Goal: Task Accomplishment & Management: Complete application form

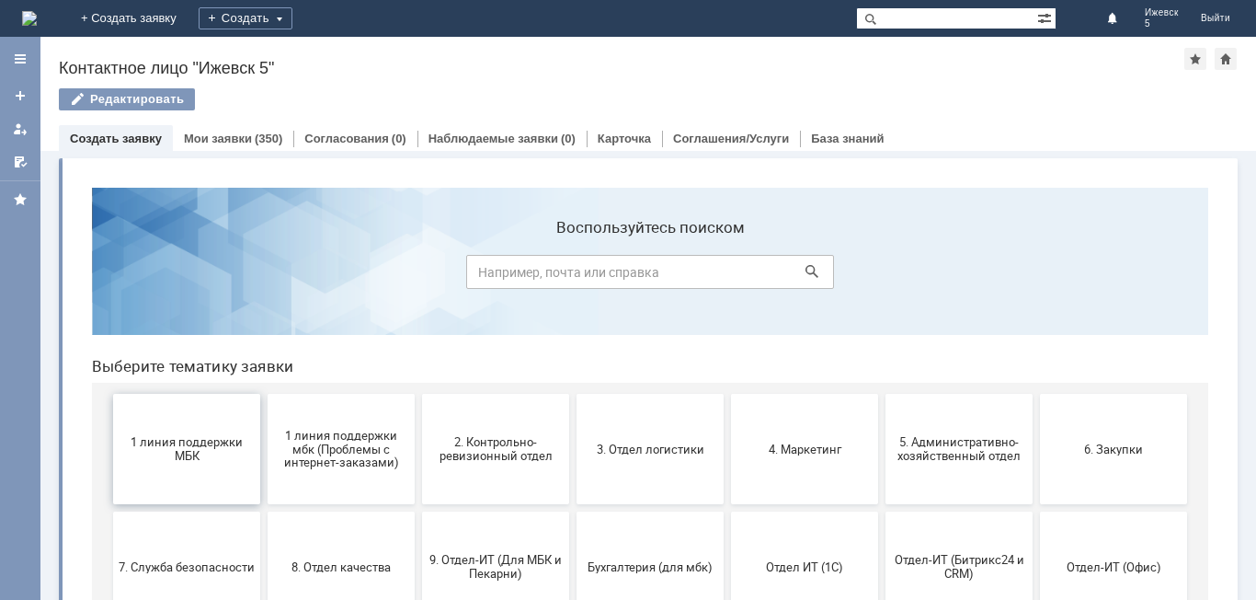
click at [170, 429] on button "1 линия поддержки МБК" at bounding box center [186, 449] width 147 height 110
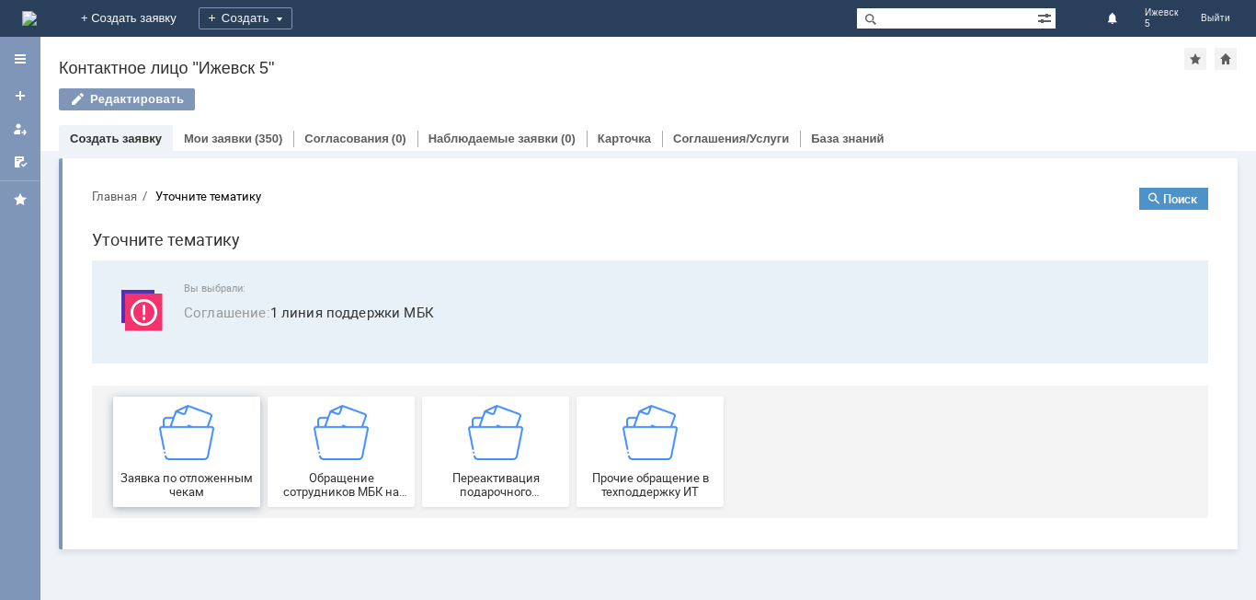
click at [200, 444] on img at bounding box center [186, 432] width 55 height 55
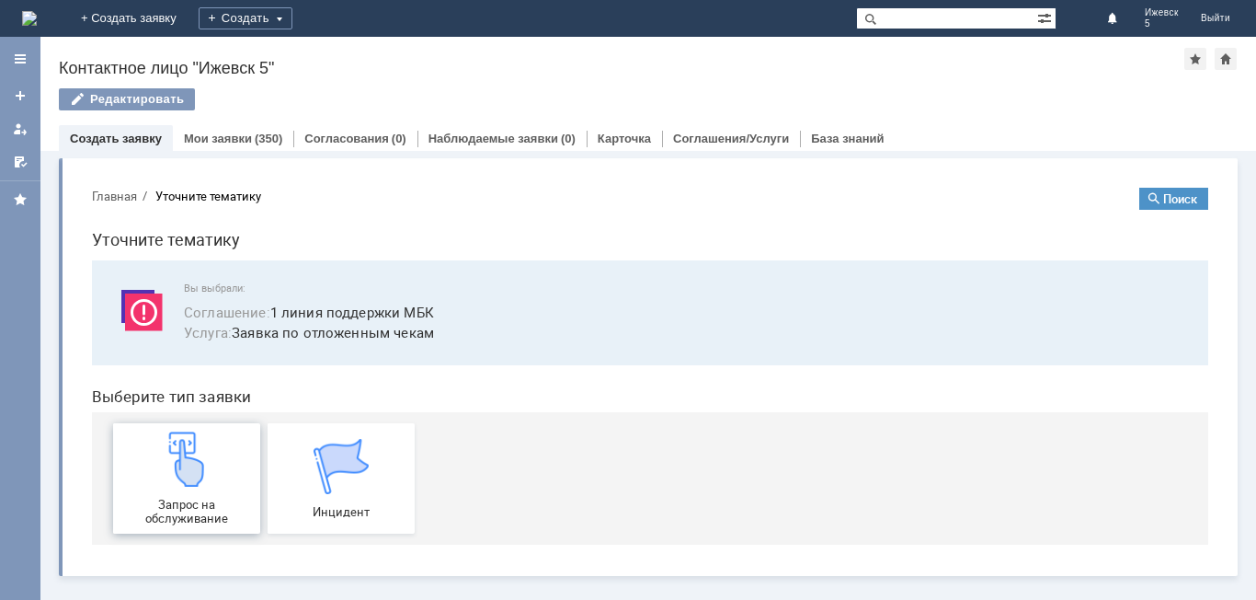
click at [215, 480] on div "Запрос на обслуживание" at bounding box center [187, 478] width 136 height 94
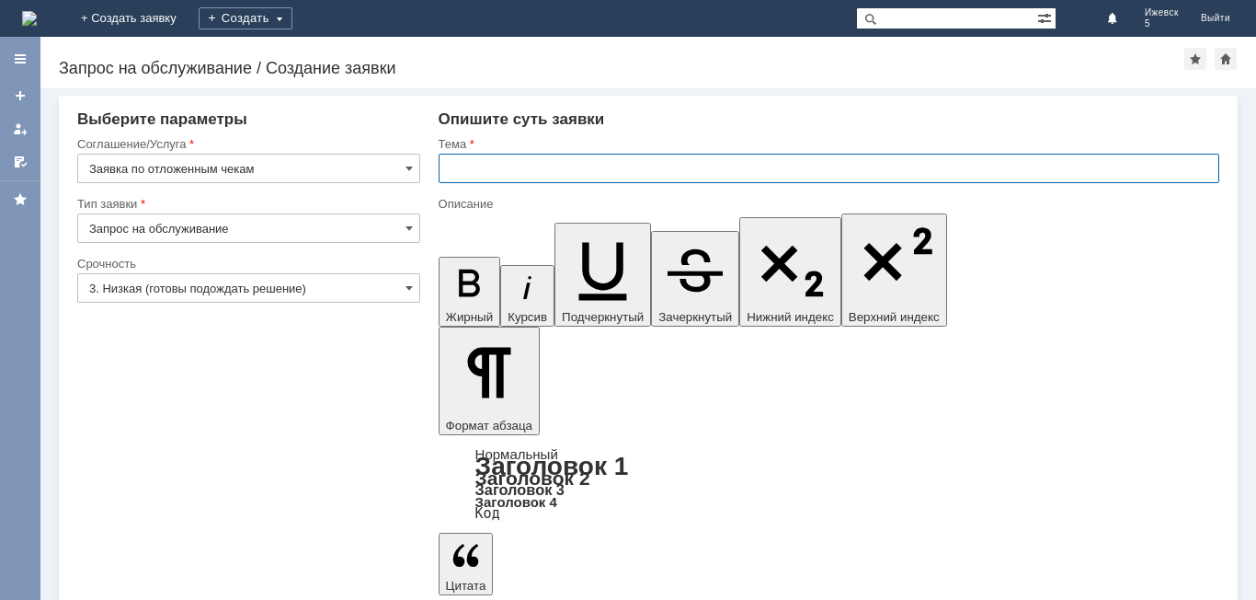
click at [507, 167] on input "text" at bounding box center [829, 168] width 781 height 29
type input "МБК Ижевск 5 отложенные чеки за [DATE]"
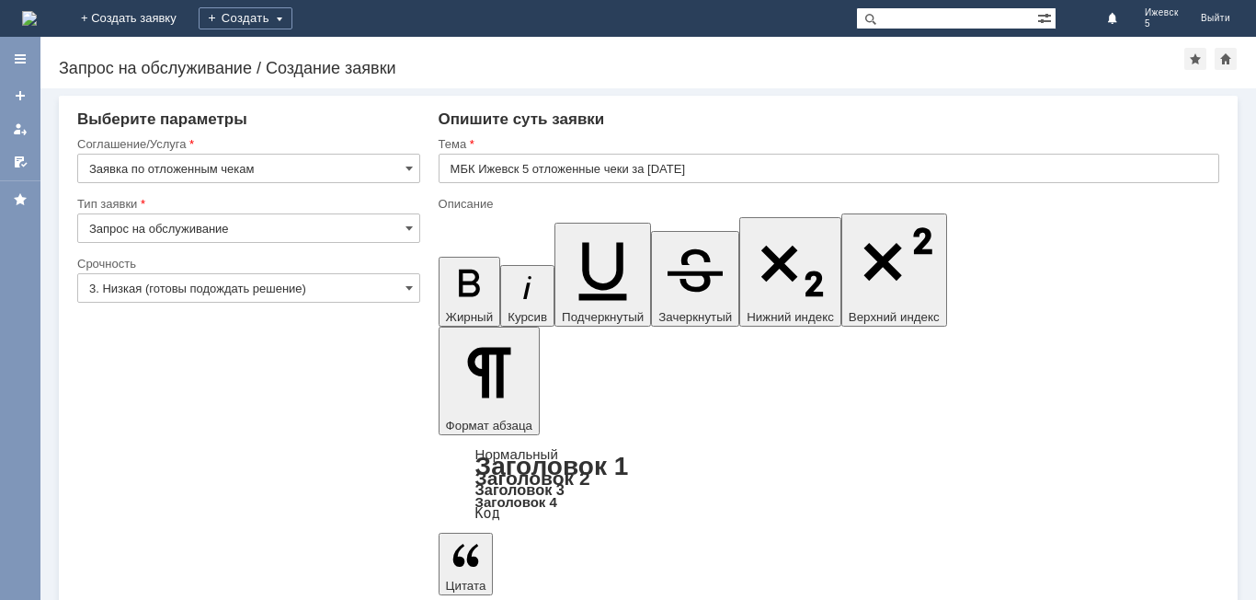
click at [445, 174] on input "МБК Ижевск 5 отложенные чеки за [DATE]" at bounding box center [829, 168] width 781 height 29
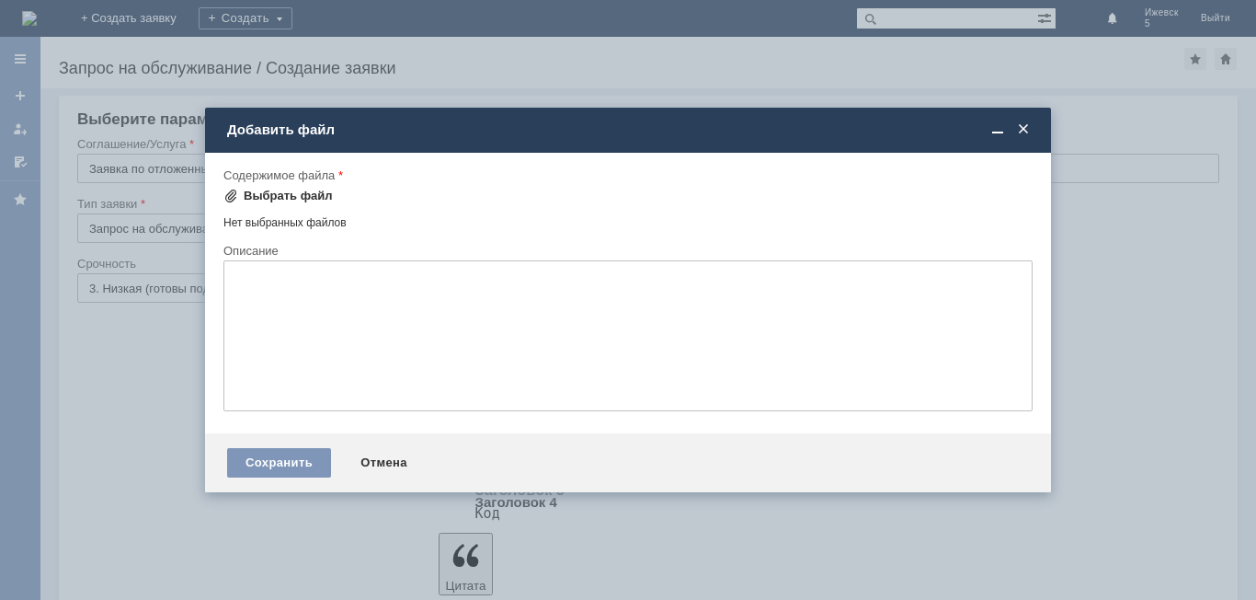
click at [287, 192] on div "Выбрать файл" at bounding box center [288, 196] width 89 height 15
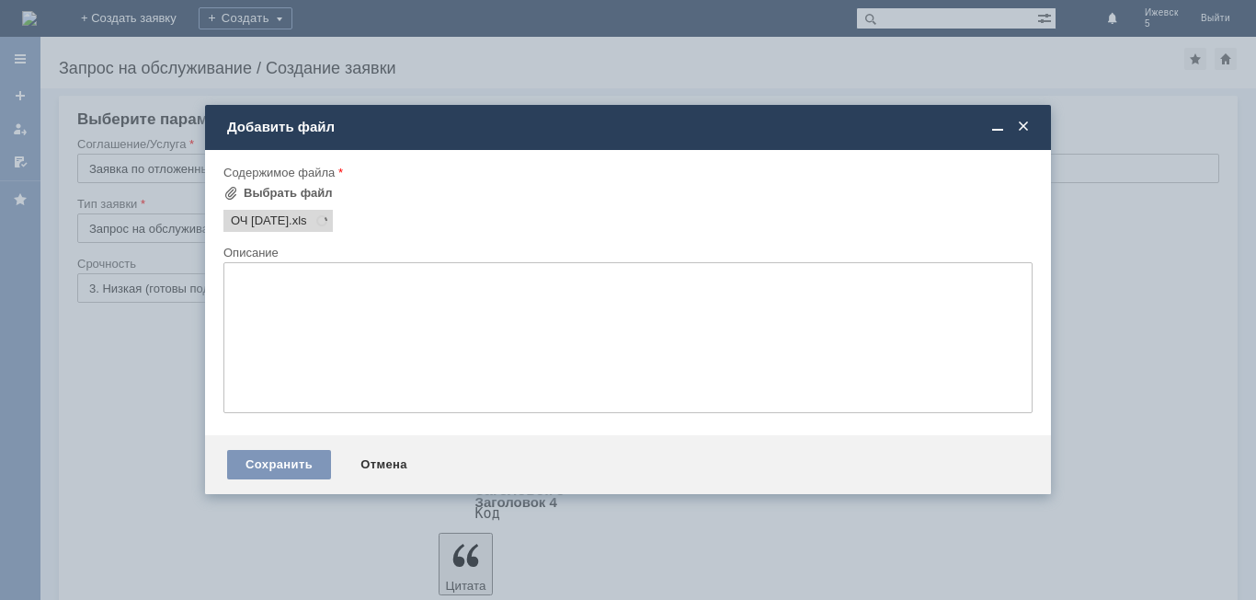
scroll to position [0, 0]
click at [289, 458] on div "Сохранить" at bounding box center [279, 464] width 104 height 29
